Goal: Contribute content

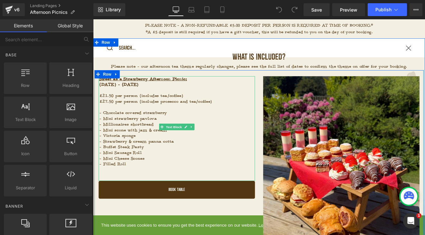
scroll to position [364, 0]
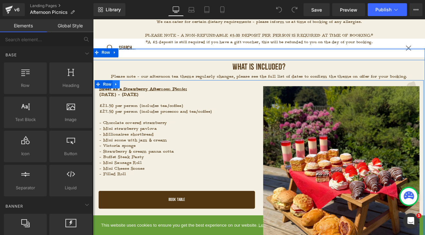
click at [121, 93] on icon at bounding box center [120, 95] width 5 height 5
click at [129, 93] on icon at bounding box center [128, 95] width 5 height 5
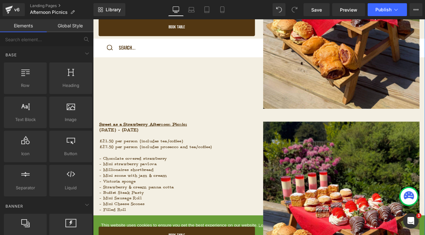
scroll to position [567, 0]
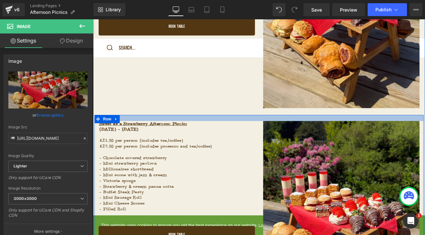
click at [160, 133] on div at bounding box center [288, 135] width 387 height 7
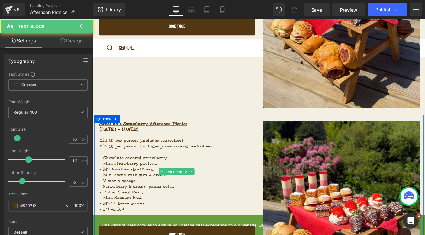
click at [100, 140] on u "Sweet as a Strawberry Afternoon Picnic:" at bounding box center [151, 142] width 103 height 6
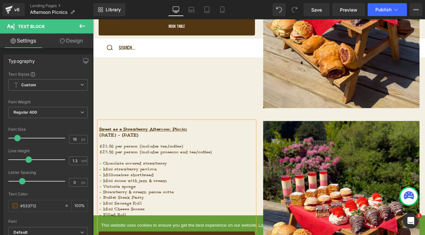
click at [107, 139] on p at bounding box center [191, 142] width 183 height 7
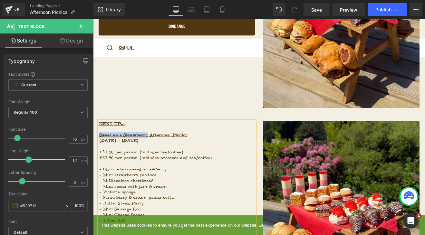
drag, startPoint x: 158, startPoint y: 150, endPoint x: 99, endPoint y: 149, distance: 59.6
click at [100, 152] on u "Sweet as a Strawberry Afternoon Picnic:" at bounding box center [151, 155] width 103 height 6
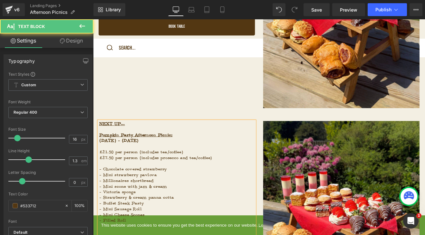
drag, startPoint x: 175, startPoint y: 157, endPoint x: 100, endPoint y: 158, distance: 74.7
click at [100, 159] on p "[DATE] - [DATE]" at bounding box center [191, 162] width 183 height 7
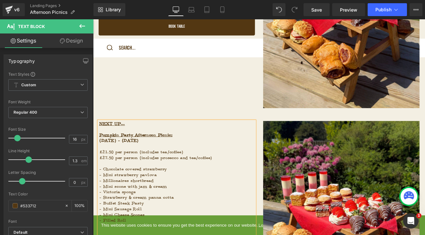
click at [158, 179] on p "£27.50 per person (includes prosecco and tea/coffee)" at bounding box center [191, 182] width 183 height 7
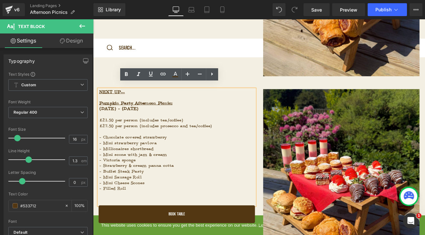
scroll to position [608, 0]
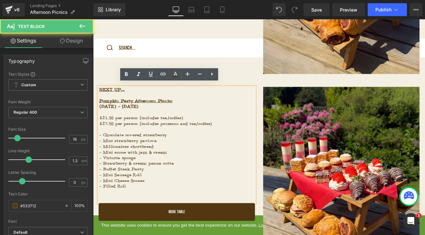
click at [217, 152] on p "- Chocolate covered strawberry" at bounding box center [191, 155] width 183 height 7
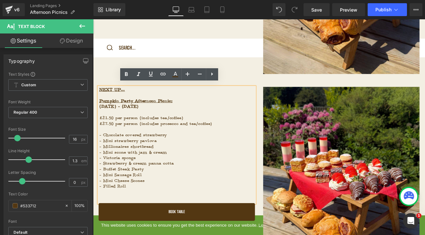
click at [180, 172] on p "- Mini scone with jam & cream" at bounding box center [191, 175] width 183 height 7
click at [154, 212] on p "- Filled Roll" at bounding box center [191, 215] width 183 height 7
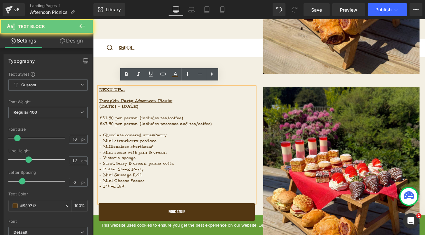
click at [157, 192] on p "- Buffet Steak Pasty" at bounding box center [191, 195] width 183 height 7
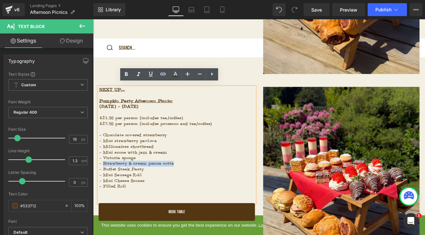
drag, startPoint x: 188, startPoint y: 182, endPoint x: 104, endPoint y: 181, distance: 84.4
click at [104, 186] on p "- Strawberry & cream panna cotta" at bounding box center [191, 189] width 183 height 7
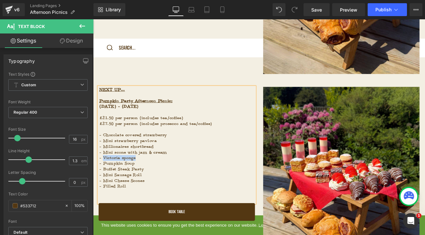
drag, startPoint x: 142, startPoint y: 175, endPoint x: 104, endPoint y: 175, distance: 38.0
click at [104, 179] on p "- Victoria sponge" at bounding box center [191, 182] width 183 height 7
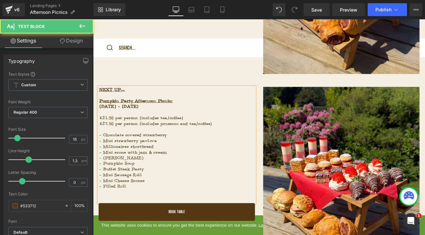
click at [163, 172] on p "- Mini scone with jam & cream" at bounding box center [191, 175] width 183 height 7
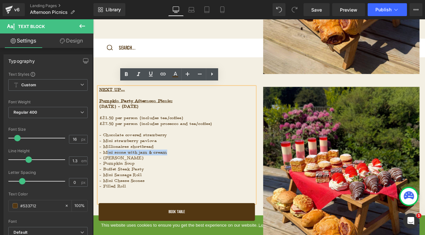
drag, startPoint x: 180, startPoint y: 169, endPoint x: 107, endPoint y: 169, distance: 73.1
click at [107, 172] on p "- Mini scone with jam & cream" at bounding box center [191, 175] width 183 height 7
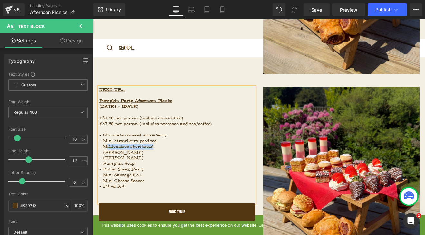
drag, startPoint x: 168, startPoint y: 163, endPoint x: 106, endPoint y: 163, distance: 62.5
click at [106, 166] on p "- Millionaires shortbread" at bounding box center [191, 169] width 183 height 7
drag, startPoint x: 170, startPoint y: 156, endPoint x: 107, endPoint y: 149, distance: 63.2
click at [107, 149] on div "NEXT UP... Pumpkin Party Afternoon Picnic: [DATE] - [DATE] £21.50 per person (i…" at bounding box center [192, 167] width 184 height 137
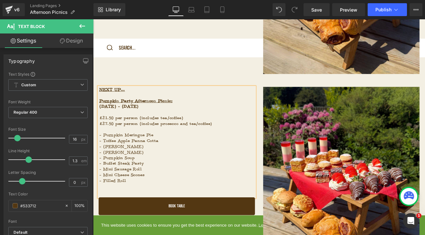
click at [140, 172] on p "- [PERSON_NAME]" at bounding box center [191, 175] width 183 height 7
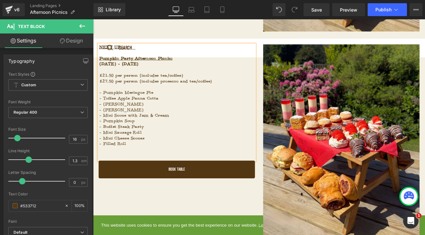
scroll to position [658, 0]
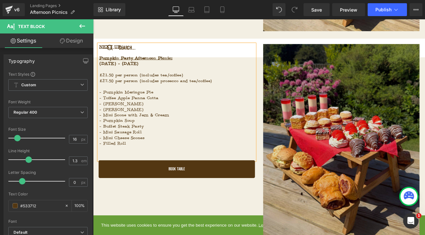
click at [362, 162] on img at bounding box center [385, 163] width 184 height 230
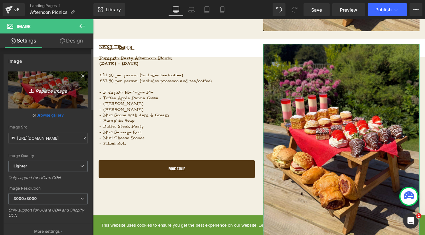
click at [50, 91] on icon "Replace Image" at bounding box center [48, 90] width 52 height 8
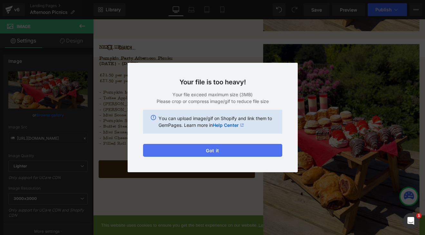
click at [209, 150] on button "Got it" at bounding box center [212, 150] width 139 height 13
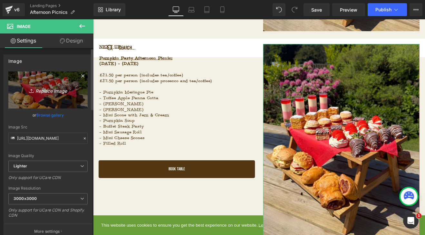
click at [50, 91] on icon "Replace Image" at bounding box center [48, 90] width 52 height 8
type input "C:\fakepath\2. Generic Instagram 2025 NEW SIZE (1080 x 1350 px).jpg"
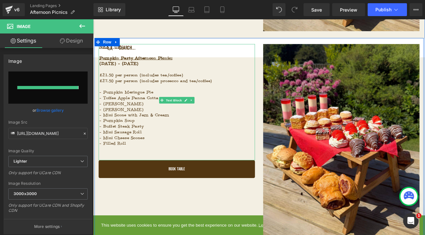
type input "[URL][DOMAIN_NAME]"
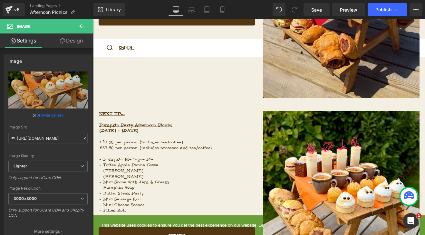
scroll to position [582, 0]
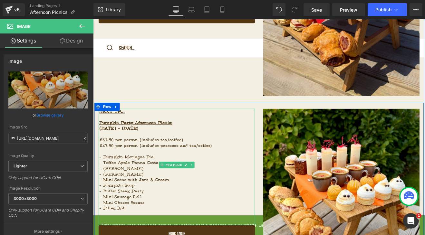
click at [133, 124] on p "NEXT UP..." at bounding box center [191, 127] width 183 height 7
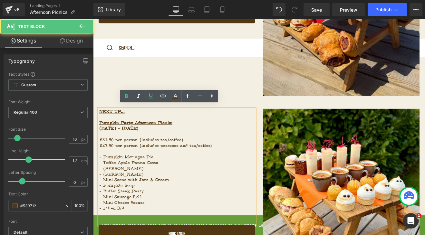
click at [133, 124] on p "NEXT UP..." at bounding box center [191, 127] width 183 height 7
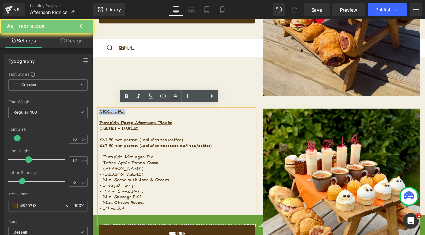
click at [133, 124] on p "NEXT UP..." at bounding box center [191, 127] width 183 height 7
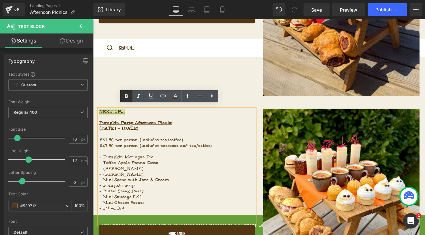
click at [127, 97] on icon at bounding box center [126, 96] width 8 height 8
click at [149, 97] on icon at bounding box center [151, 96] width 8 height 8
drag, startPoint x: 132, startPoint y: 125, endPoint x: 97, endPoint y: 126, distance: 35.4
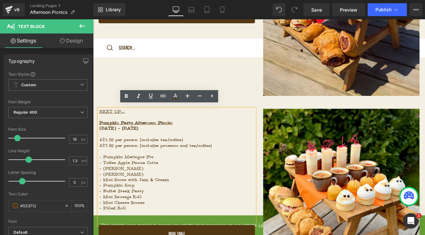
click at [100, 126] on div "NEXT UP... Pumpkin Party Afternoon Picnic: [DATE] - [DATE] £21.50 per person (i…" at bounding box center [192, 192] width 184 height 137
click at [100, 124] on u "NEXT UP..." at bounding box center [115, 127] width 30 height 6
click at [139, 124] on p "NEXT UP..." at bounding box center [191, 127] width 183 height 7
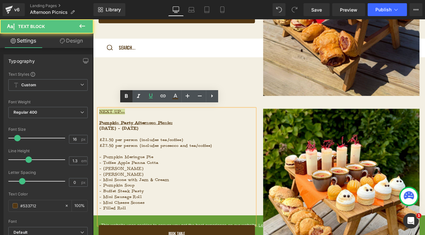
click at [123, 93] on icon at bounding box center [126, 96] width 8 height 8
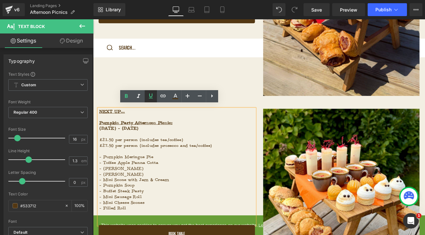
click at [148, 96] on icon at bounding box center [151, 96] width 8 height 8
click at [150, 97] on icon at bounding box center [151, 96] width 8 height 8
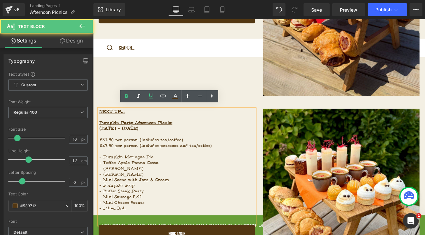
click at [143, 124] on p "NEXT UP..." at bounding box center [191, 127] width 183 height 7
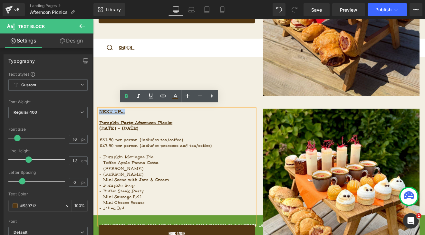
drag, startPoint x: 140, startPoint y: 126, endPoint x: 98, endPoint y: 125, distance: 42.2
click at [100, 125] on div "NEXT UP... Pumpkin Party Afternoon Picnic: [DATE] - [DATE] £21.50 per person (i…" at bounding box center [192, 192] width 184 height 137
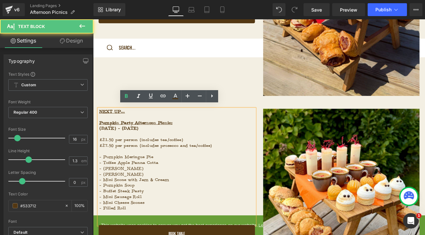
click at [116, 132] on p at bounding box center [191, 134] width 183 height 7
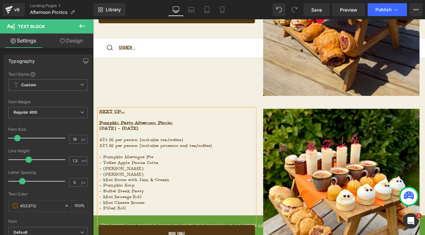
click at [224, 144] on p "[DATE] - [DATE]" at bounding box center [191, 147] width 183 height 7
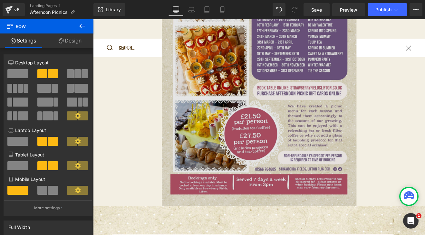
scroll to position [1066, 0]
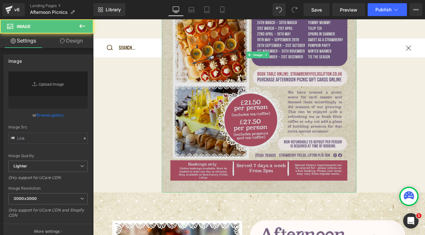
type input "[URL][DOMAIN_NAME]"
click at [284, 168] on img at bounding box center [288, 61] width 229 height 323
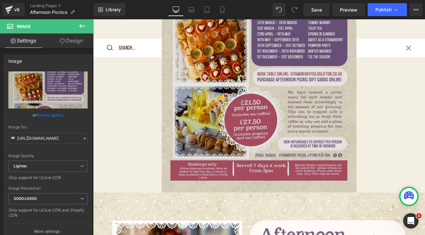
click at [255, 142] on img at bounding box center [288, 61] width 229 height 323
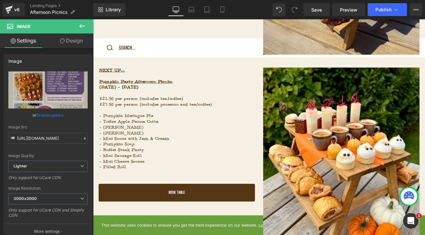
scroll to position [628, 0]
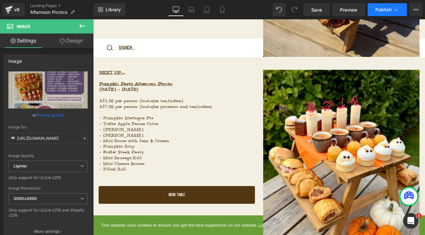
click at [376, 11] on span "Publish" at bounding box center [383, 9] width 16 height 5
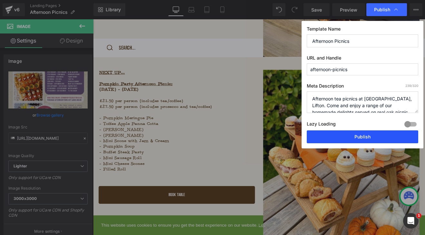
click at [332, 140] on button "Publish" at bounding box center [362, 136] width 111 height 13
